Goal: Complete application form

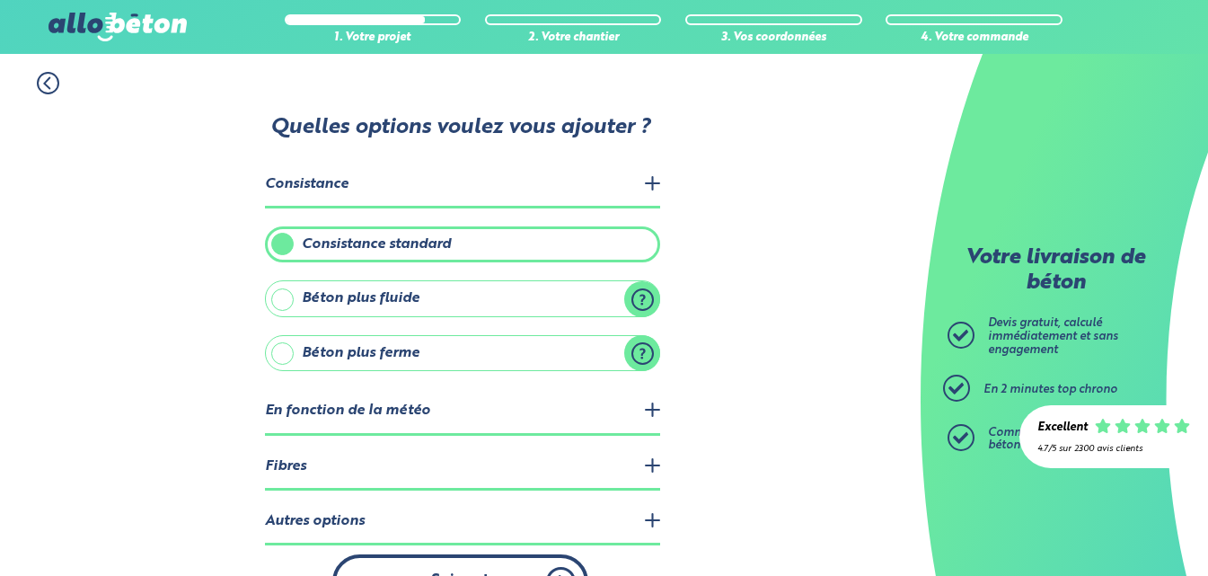
drag, startPoint x: 0, startPoint y: 0, endPoint x: 485, endPoint y: 530, distance: 718.5
click at [485, 554] on button "Suivant" at bounding box center [460, 581] width 256 height 55
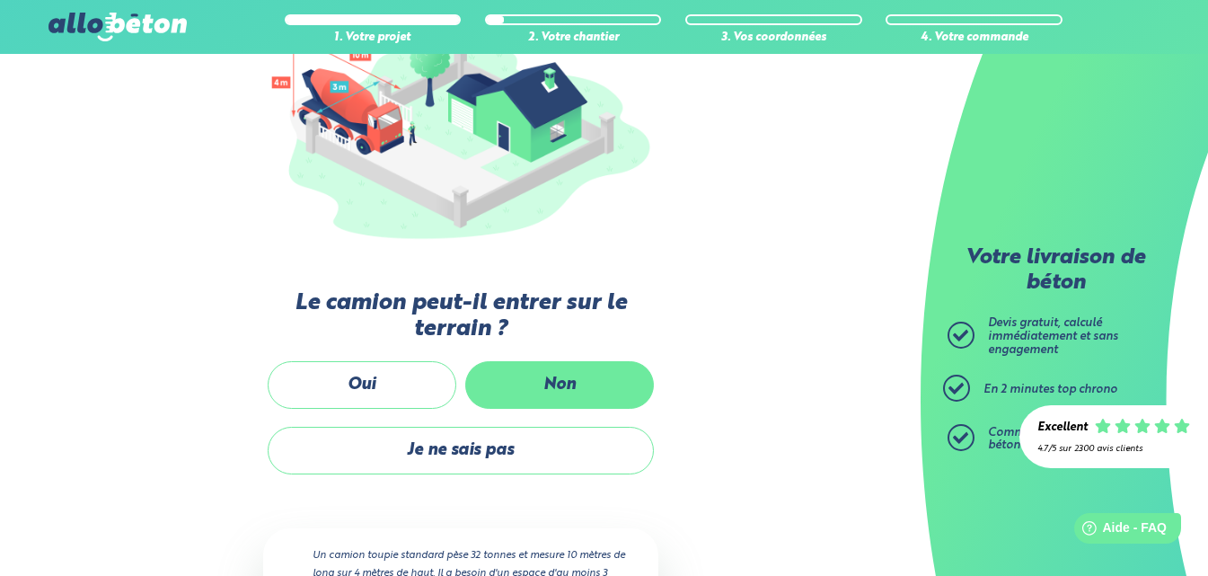
scroll to position [231, 0]
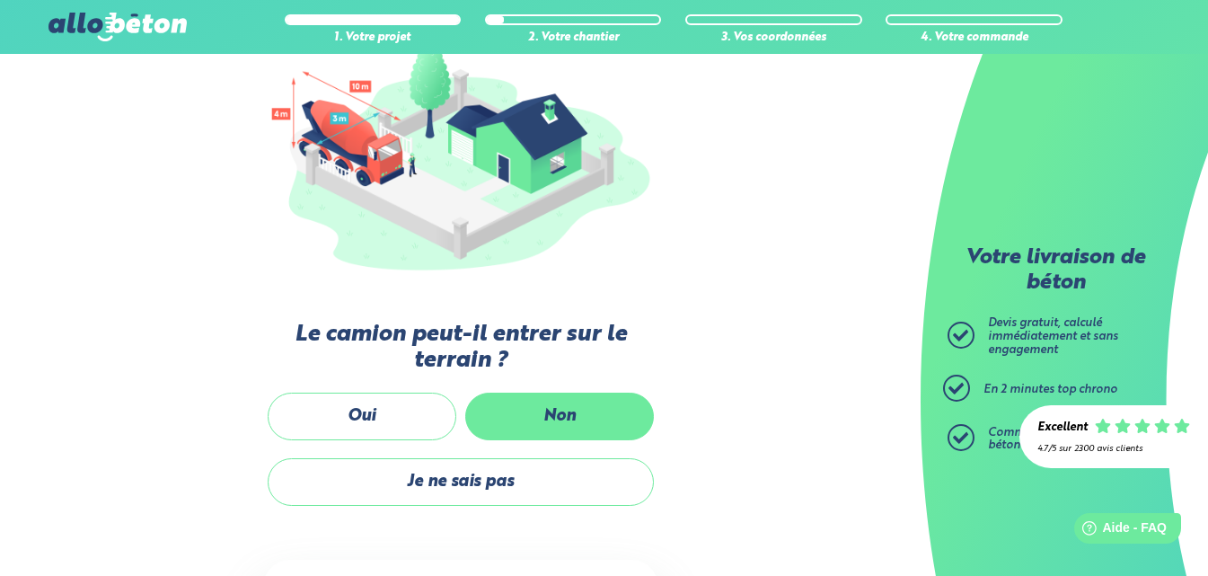
click at [563, 417] on label "Non" at bounding box center [559, 417] width 189 height 48
click at [0, 0] on input "Non" at bounding box center [0, 0] width 0 height 0
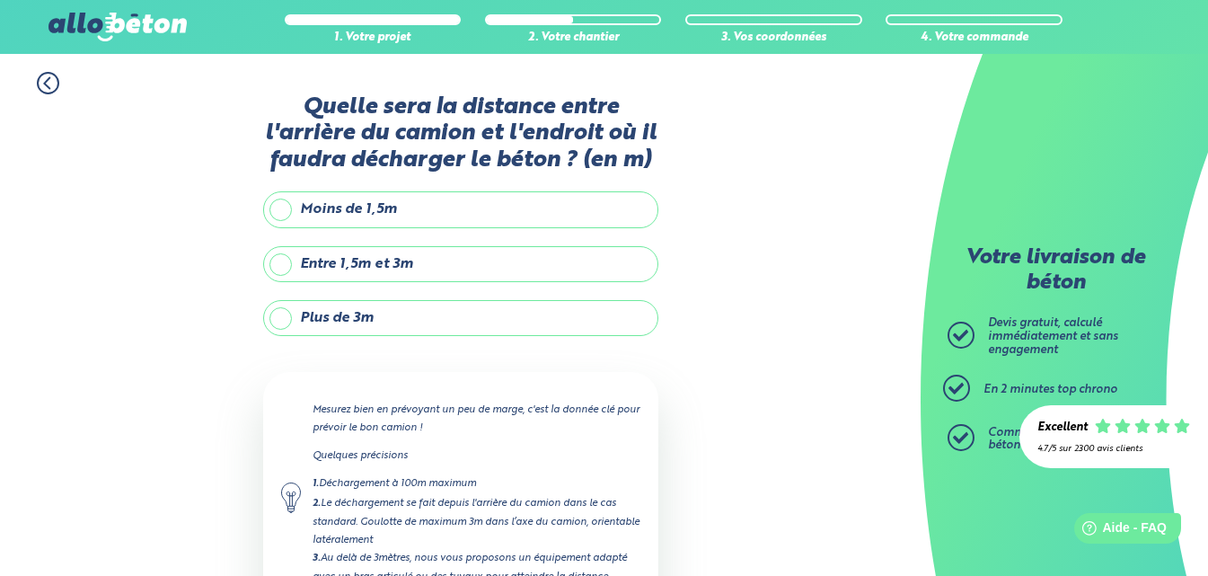
click at [287, 324] on label "Plus de 3m" at bounding box center [460, 318] width 395 height 36
click at [0, 0] on input "Plus de 3m" at bounding box center [0, 0] width 0 height 0
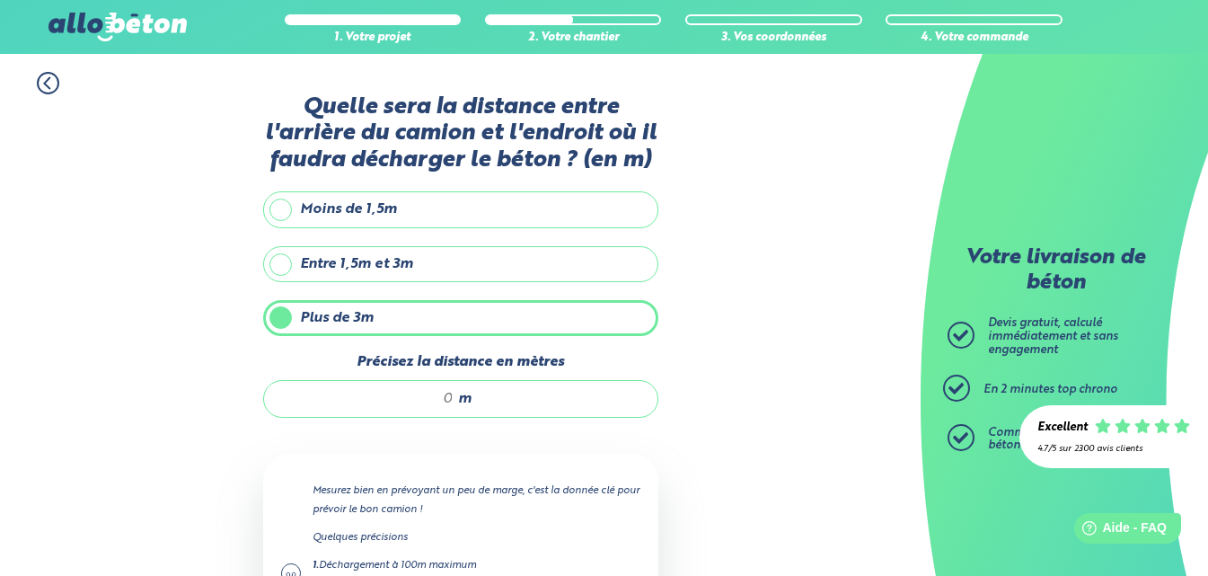
click at [456, 396] on div "m" at bounding box center [460, 399] width 395 height 38
click at [405, 402] on input "Précisez la distance en mètres" at bounding box center [368, 399] width 172 height 18
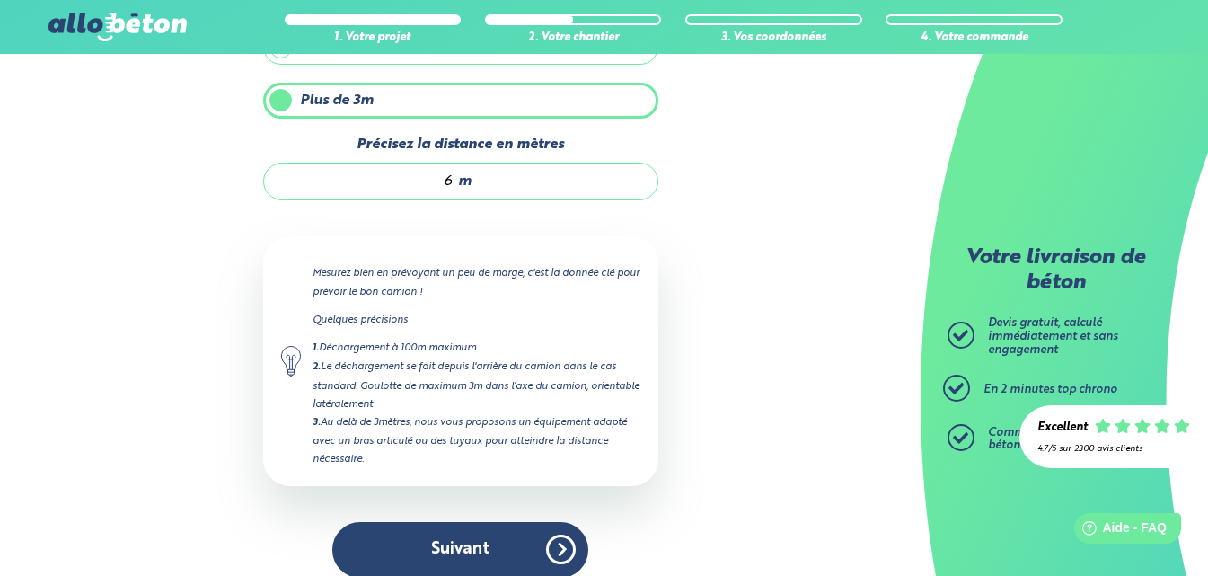
scroll to position [237, 0]
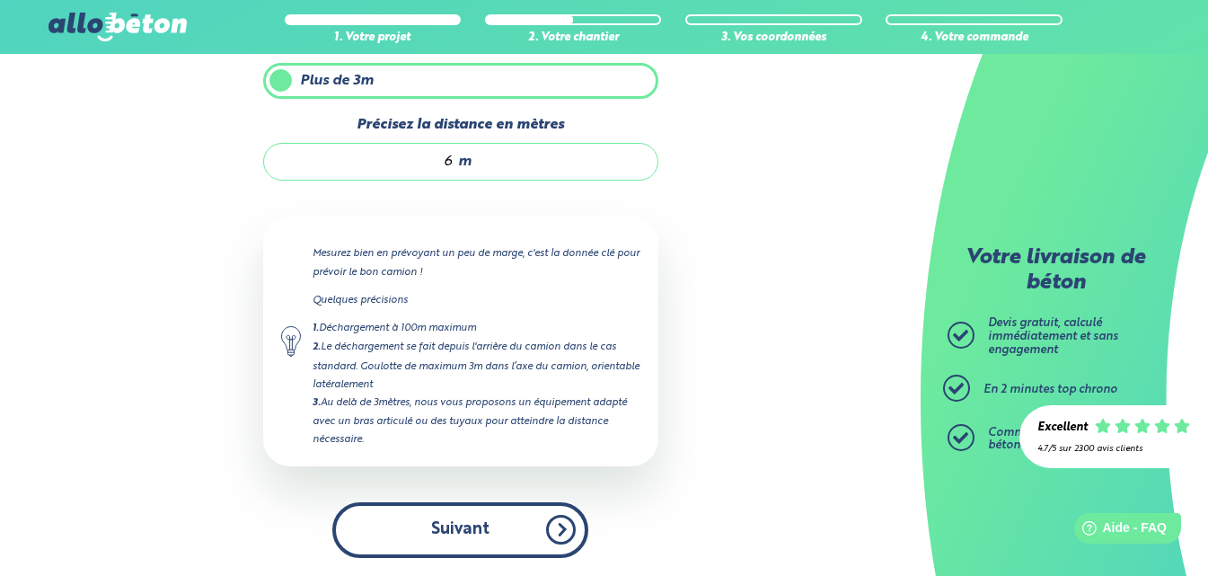
type input "6"
click at [444, 531] on button "Suivant" at bounding box center [460, 529] width 256 height 55
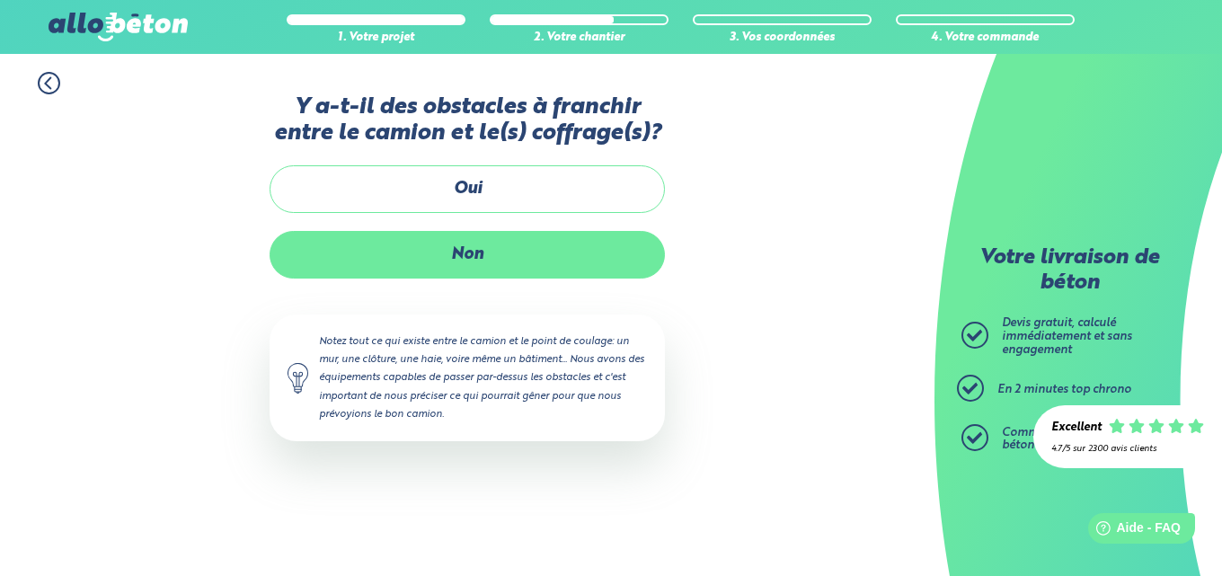
click at [470, 253] on label "Non" at bounding box center [467, 255] width 395 height 48
click at [0, 0] on input "Non" at bounding box center [0, 0] width 0 height 0
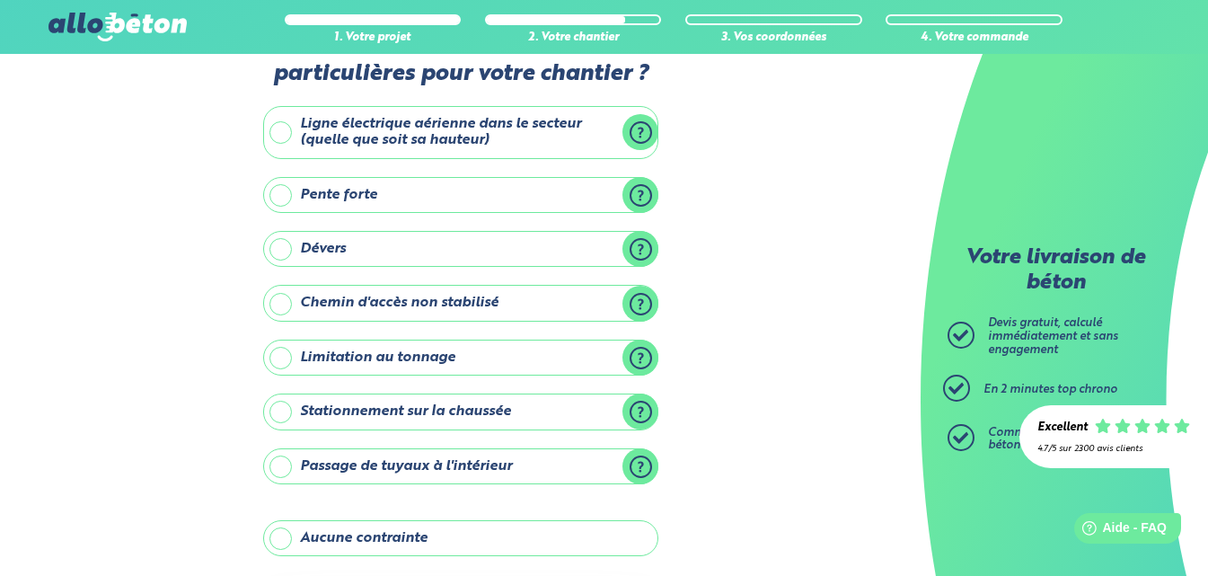
scroll to position [90, 0]
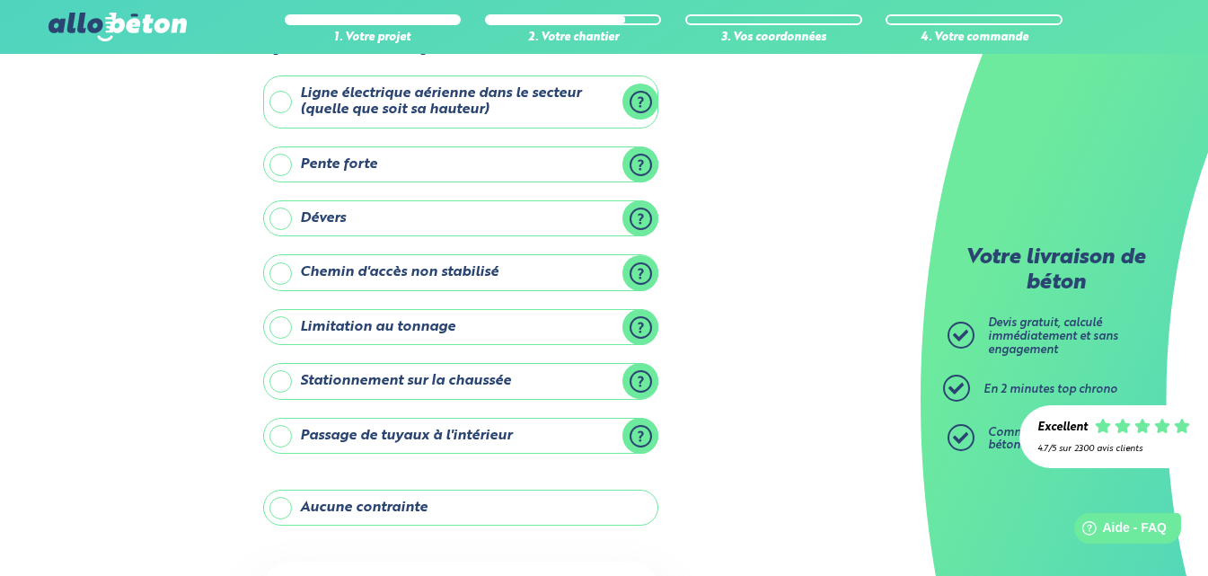
click at [283, 380] on label "Stationnement sur la chaussée" at bounding box center [460, 381] width 395 height 36
click at [0, 0] on input "Stationnement sur la chaussée" at bounding box center [0, 0] width 0 height 0
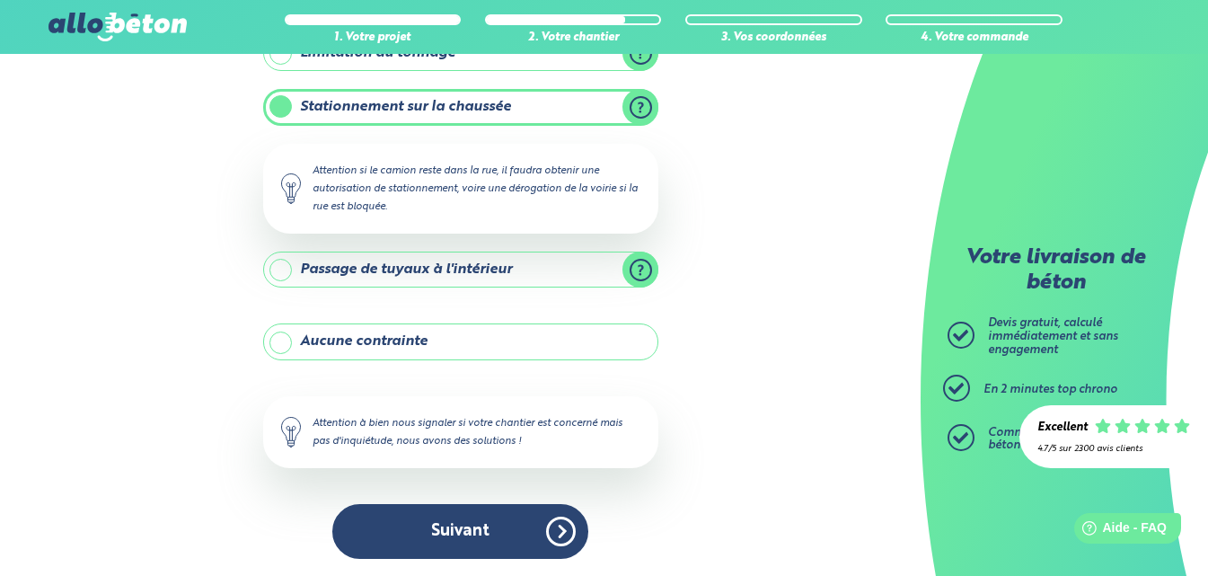
scroll to position [365, 0]
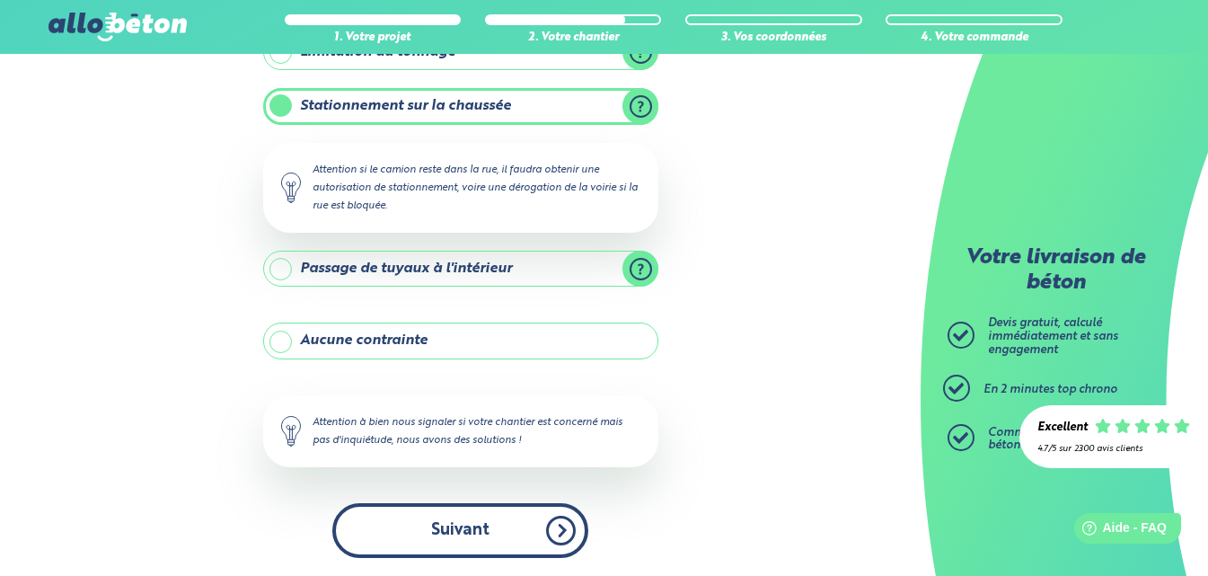
click at [465, 517] on button "Suivant" at bounding box center [460, 530] width 256 height 55
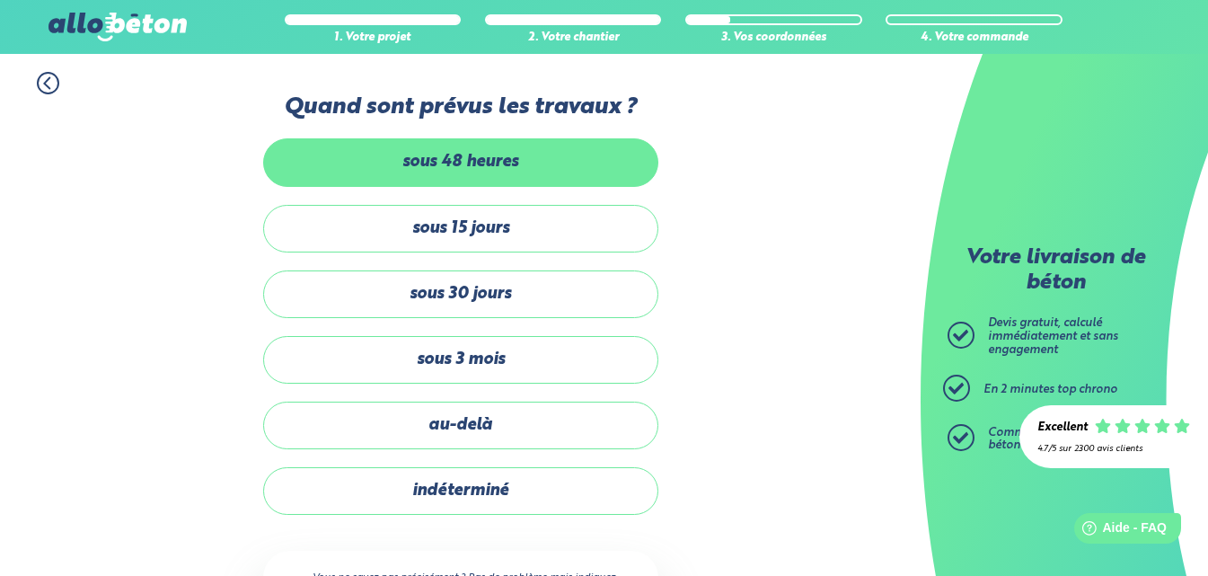
click at [439, 163] on label "sous 48 heures" at bounding box center [460, 162] width 395 height 48
click at [280, 164] on label "sous 48 heures" at bounding box center [460, 162] width 395 height 48
click at [0, 0] on input "sous 48 heures" at bounding box center [0, 0] width 0 height 0
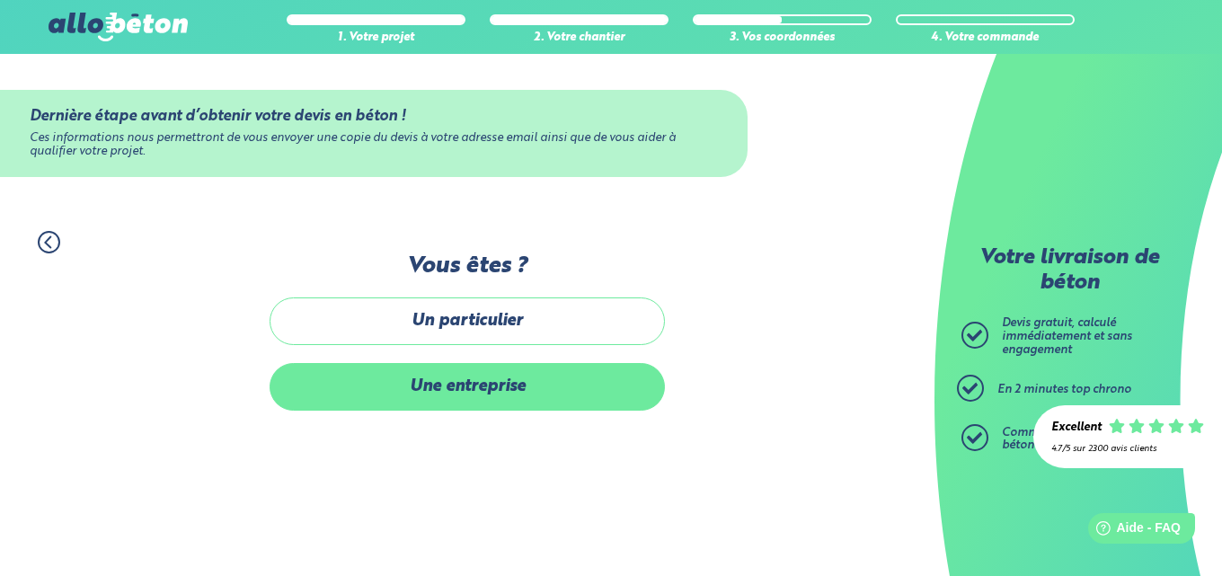
click at [488, 395] on label "Une entreprise" at bounding box center [467, 387] width 395 height 48
click at [0, 0] on input "Une entreprise" at bounding box center [0, 0] width 0 height 0
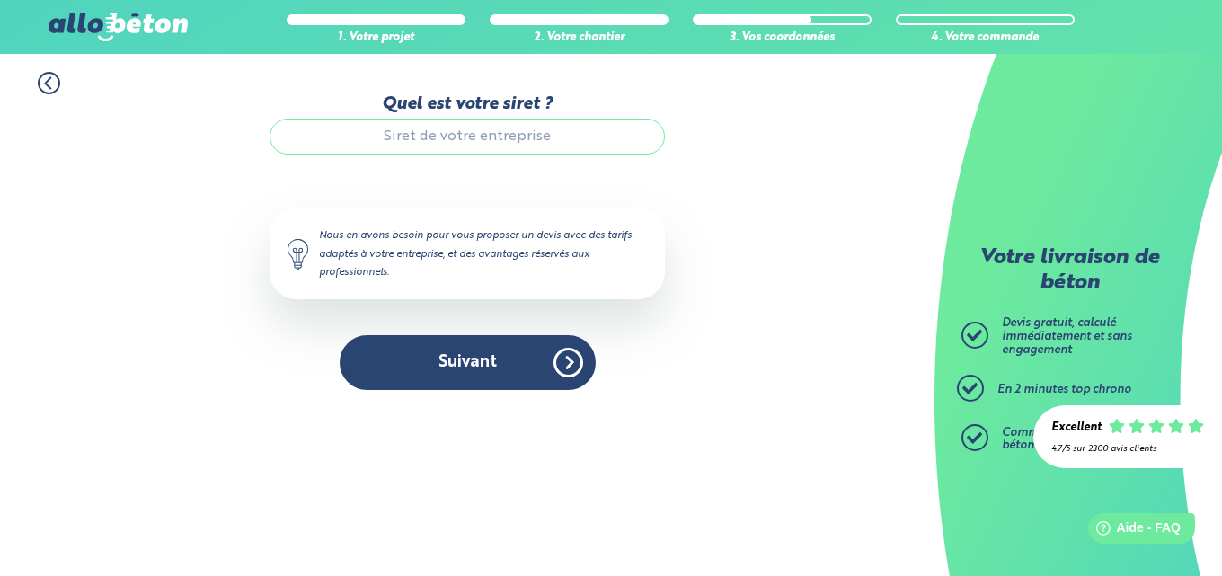
click at [483, 130] on input "Quel est votre siret ?" at bounding box center [467, 137] width 395 height 36
